Goal: Feedback & Contribution: Contribute content

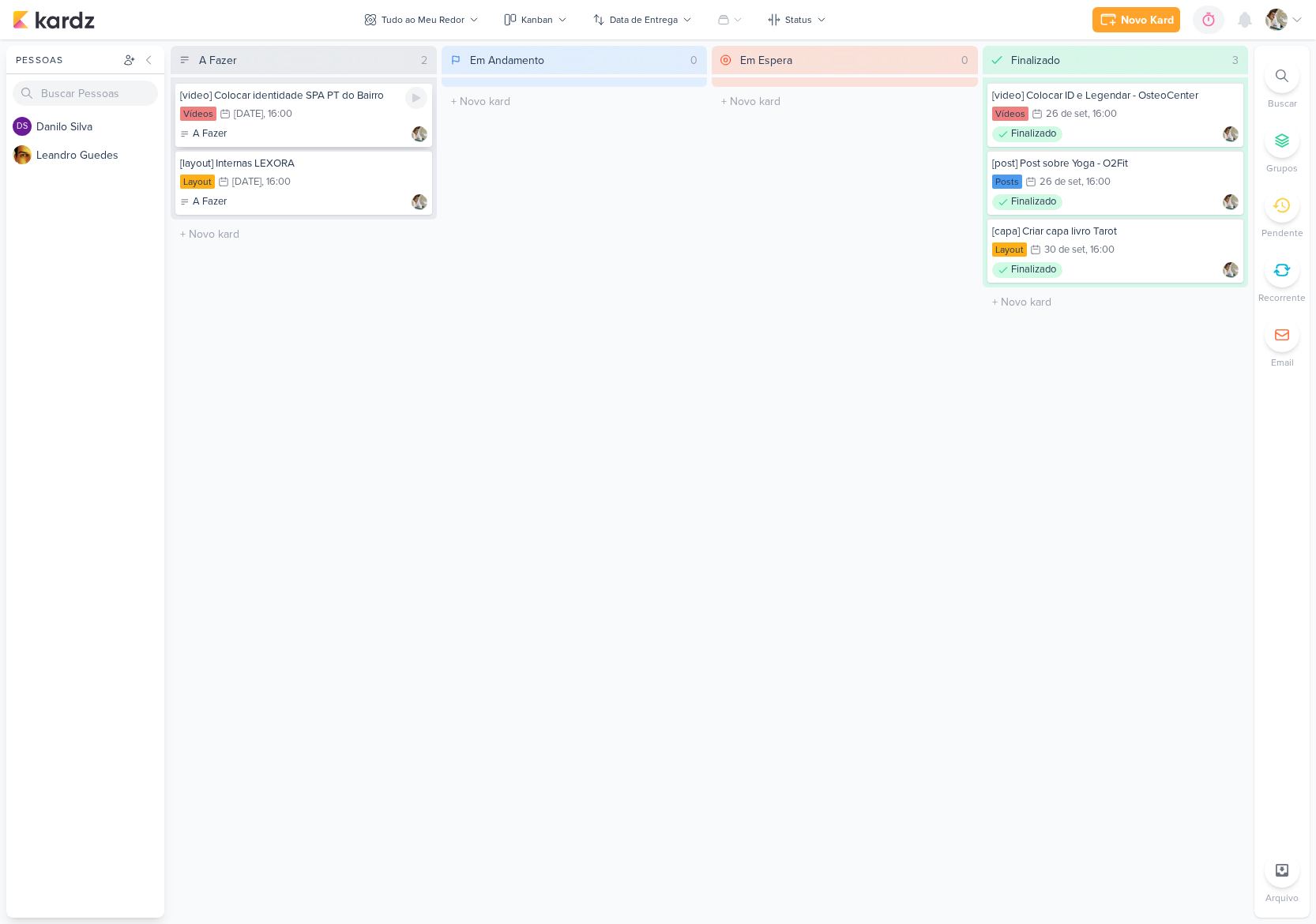
click at [347, 123] on div "[video] Colocar identidade SPA PT do Bairro Vídeos 2/10 [DATE] 16:00 A Fazer" at bounding box center [303, 114] width 257 height 65
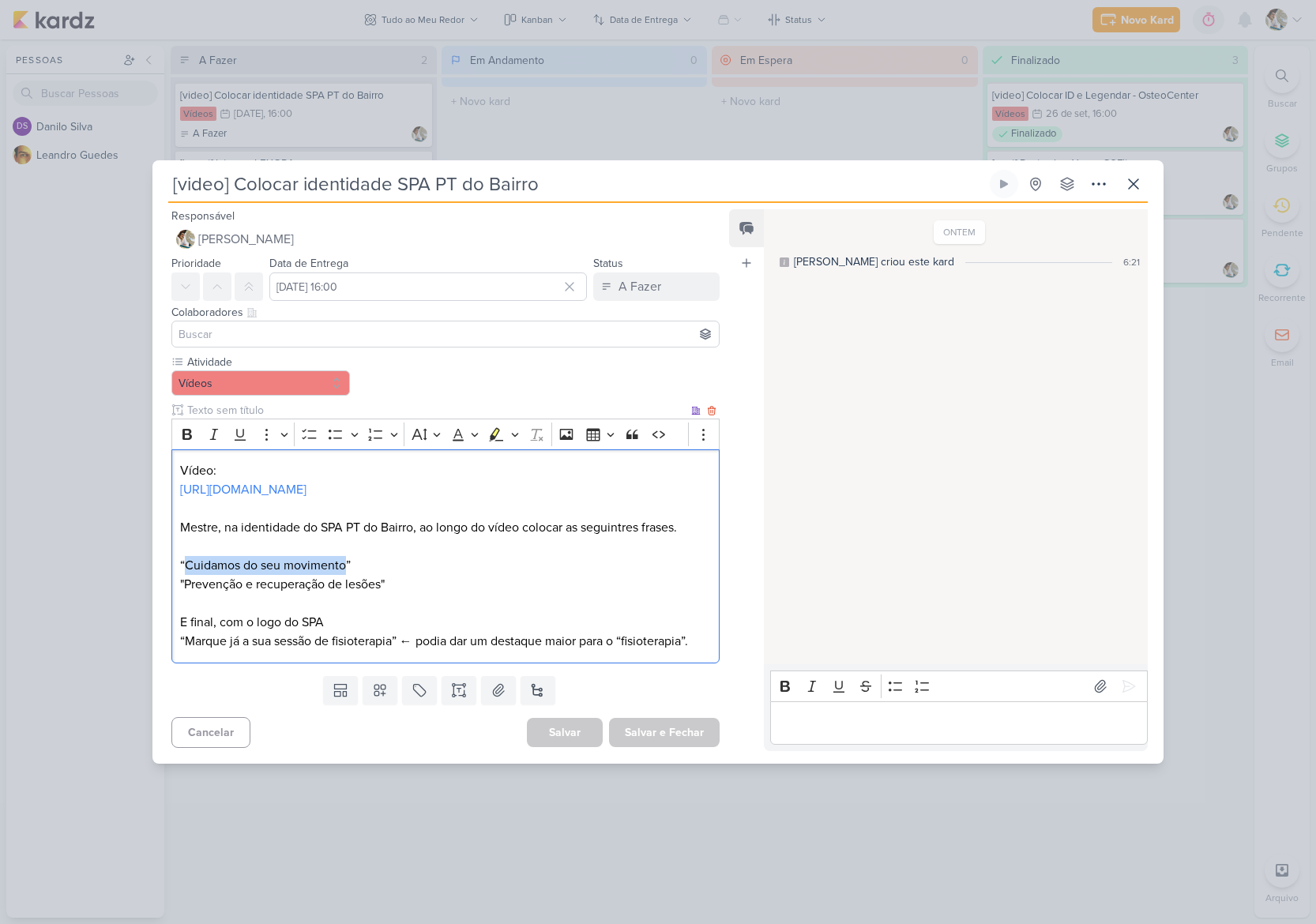
drag, startPoint x: 187, startPoint y: 578, endPoint x: 346, endPoint y: 576, distance: 159.0
click at [346, 575] on p "“Cuidamos do seu movimento”" at bounding box center [445, 565] width 531 height 19
copy p "Cuidamos do seu movimento"
drag, startPoint x: 186, startPoint y: 596, endPoint x: 385, endPoint y: 593, distance: 199.0
click at [385, 593] on p ""Prevenção e recuperação de lesões" E final, com o logo do SPA" at bounding box center [445, 604] width 531 height 57
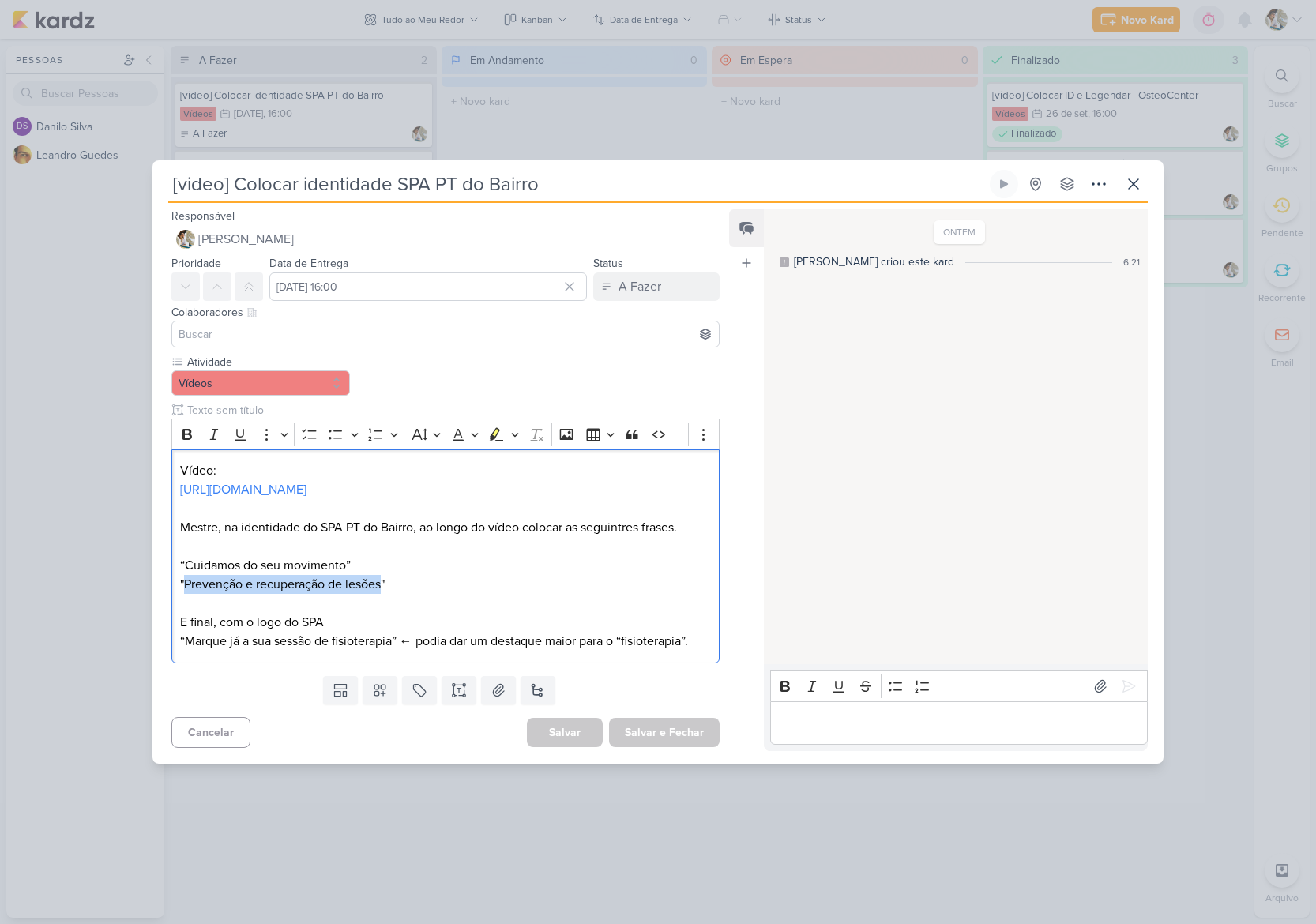
copy p "Prevenção e recuperação de lesões"
click at [206, 595] on p ""Prevenção e recuperação de lesões" E final, com o logo do SPA" at bounding box center [445, 604] width 531 height 57
drag, startPoint x: 383, startPoint y: 592, endPoint x: 190, endPoint y: 590, distance: 193.0
click at [188, 586] on p ""Prevenção e recuperação de lesões" E final, com o logo do SPA" at bounding box center [445, 604] width 531 height 57
copy p "revenção e recuperação de lesões"
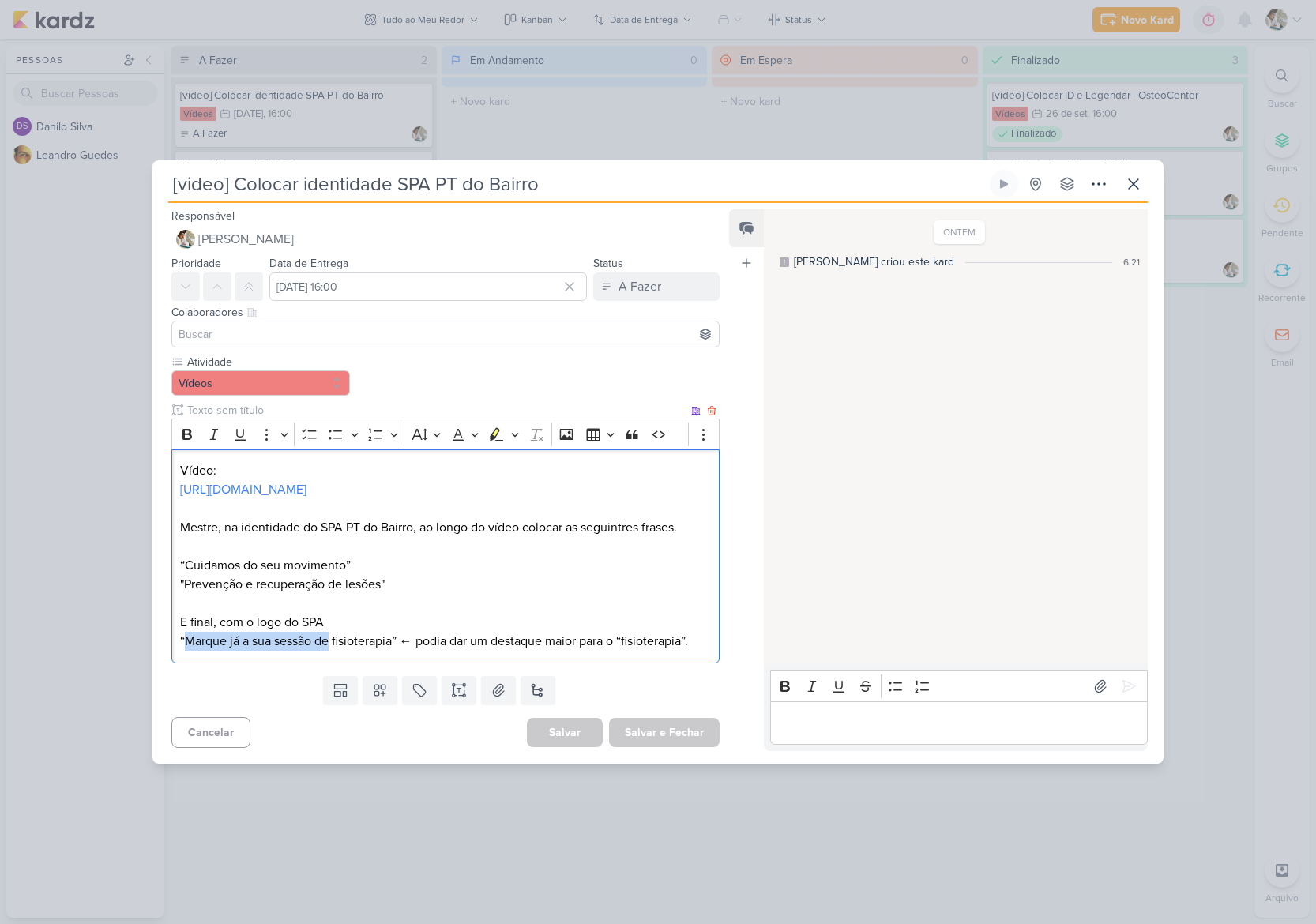
drag, startPoint x: 187, startPoint y: 652, endPoint x: 330, endPoint y: 650, distance: 143.0
click at [330, 650] on p "“Marque já a sua sessão de fisioterapia” ← podia dar um destaque maior para o “…" at bounding box center [445, 641] width 531 height 19
copy p "Marque já a sua sessão de"
click at [355, 648] on p "“Marque já a sua sessão de fisioterapia” ← podia dar um destaque maior para o “…" at bounding box center [445, 641] width 531 height 19
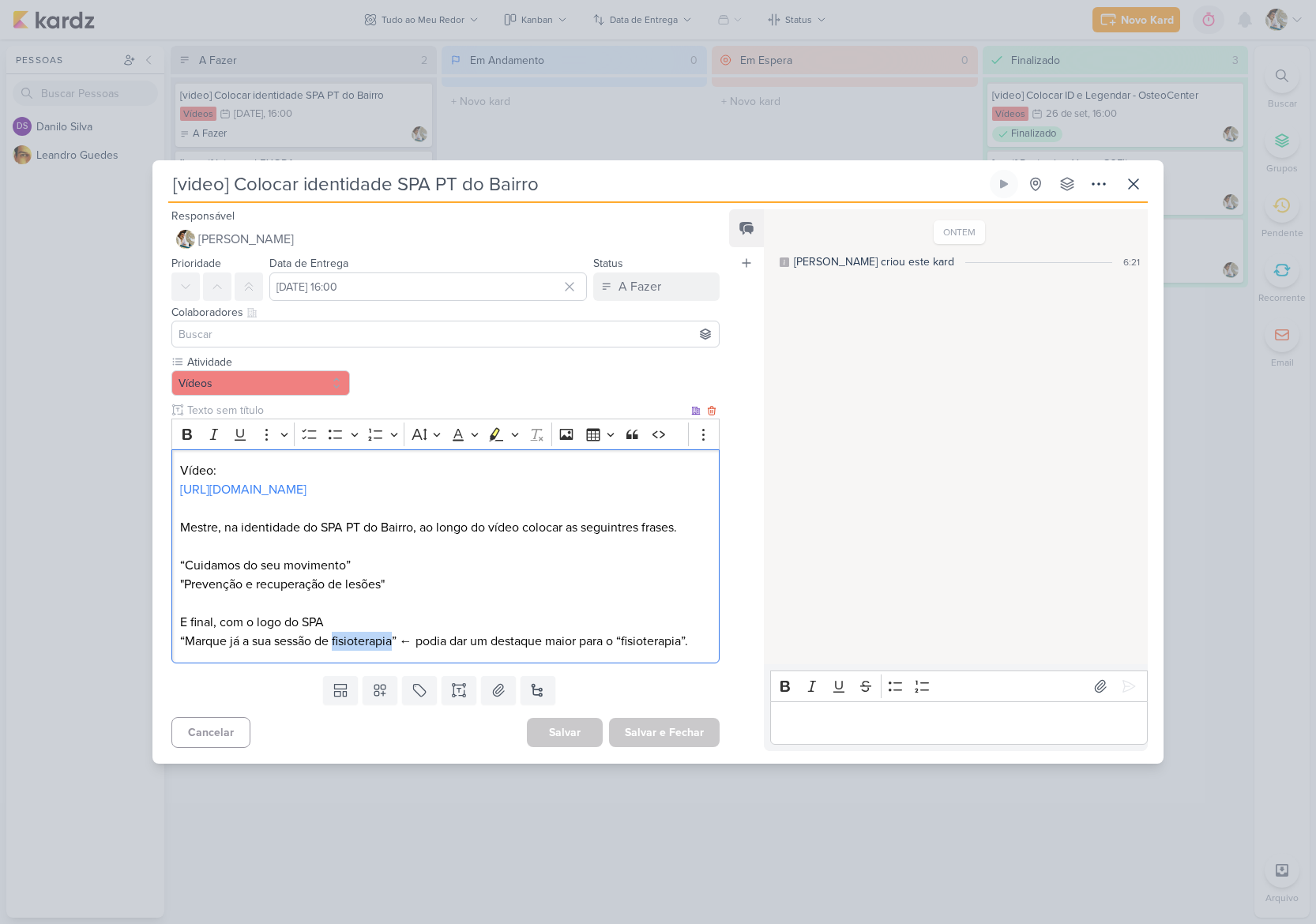
copy p "fisioterapia"
click at [619, 277] on div "A Fazer" at bounding box center [639, 286] width 42 height 19
click at [633, 341] on div "Finalizado" at bounding box center [634, 349] width 49 height 17
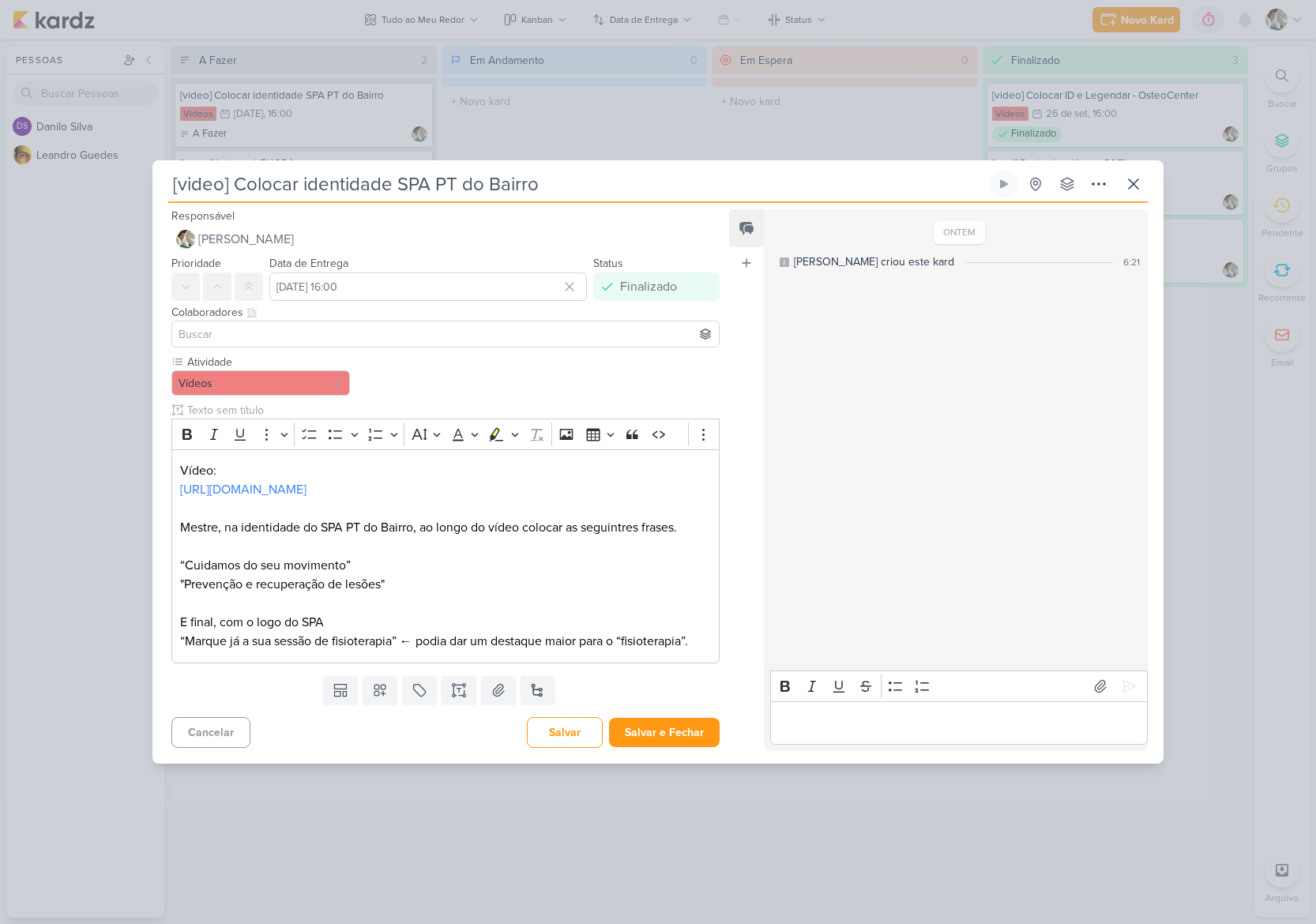
click at [816, 727] on p "Editor editing area: main" at bounding box center [958, 722] width 361 height 19
click at [1116, 699] on button at bounding box center [1129, 687] width 26 height 26
click at [672, 738] on button "Salvar e Fechar" at bounding box center [664, 733] width 110 height 30
